Goal: Transaction & Acquisition: Subscribe to service/newsletter

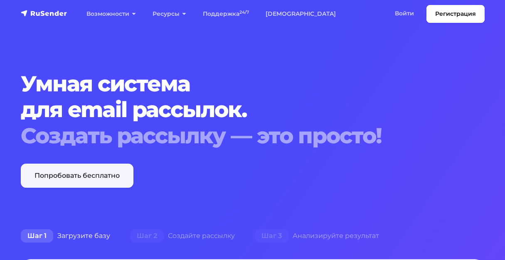
click at [77, 173] on link "Попробовать бесплатно" at bounding box center [77, 176] width 113 height 24
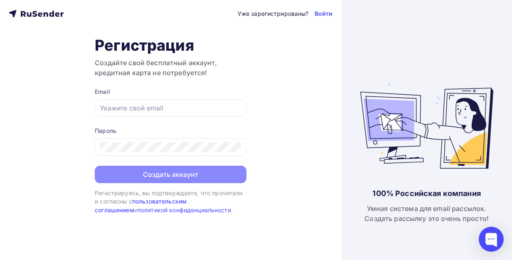
click at [185, 201] on link "пользовательским соглашением" at bounding box center [141, 205] width 92 height 15
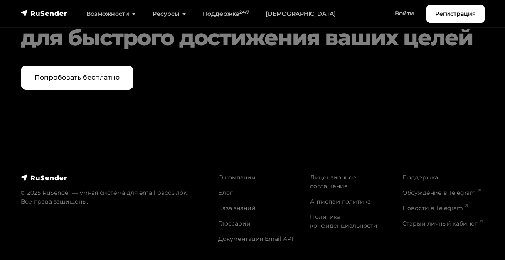
scroll to position [4913, 0]
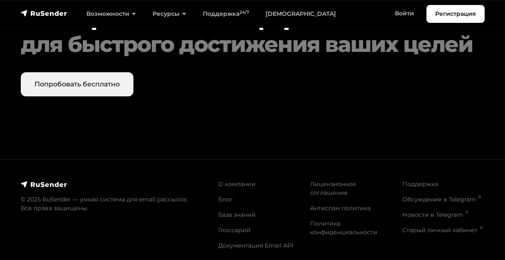
click at [69, 96] on link "Попробовать бесплатно" at bounding box center [77, 84] width 113 height 24
